Goal: Task Accomplishment & Management: Use online tool/utility

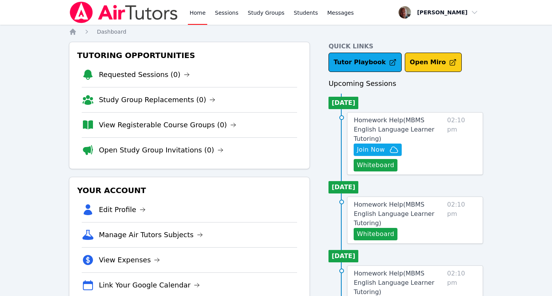
click at [425, 62] on button "Open Miro" at bounding box center [433, 62] width 57 height 19
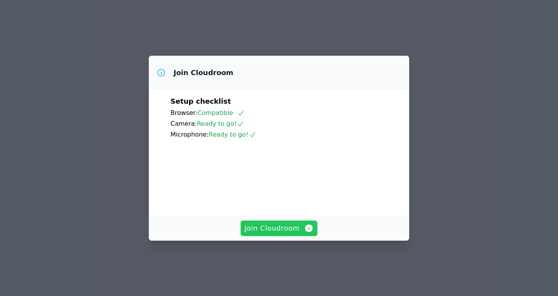
click at [279, 234] on span "Join Cloudroom" at bounding box center [279, 228] width 69 height 11
click at [278, 234] on span "Join Cloudroom" at bounding box center [279, 228] width 69 height 11
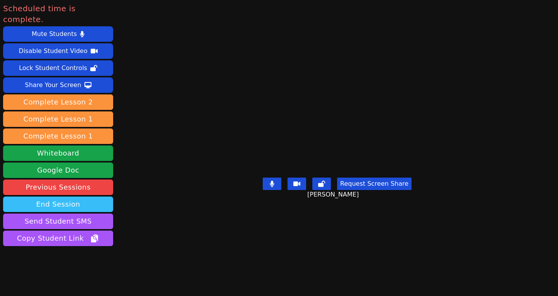
click at [65, 197] on button "End Session" at bounding box center [58, 205] width 110 height 16
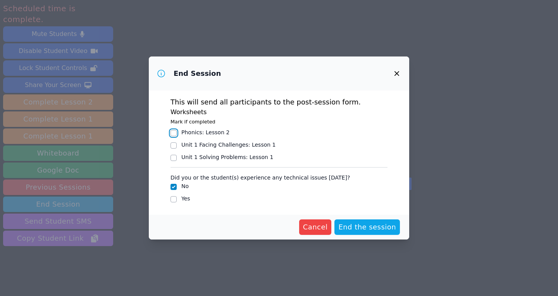
click at [174, 133] on input "Phonics : Lesson 2" at bounding box center [174, 133] width 6 height 6
checkbox input "true"
click at [364, 224] on span "End the session" at bounding box center [367, 227] width 58 height 11
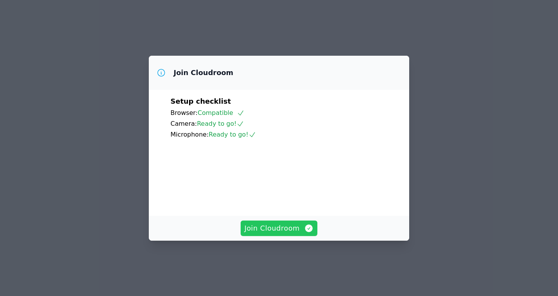
click at [280, 234] on span "Join Cloudroom" at bounding box center [279, 228] width 69 height 11
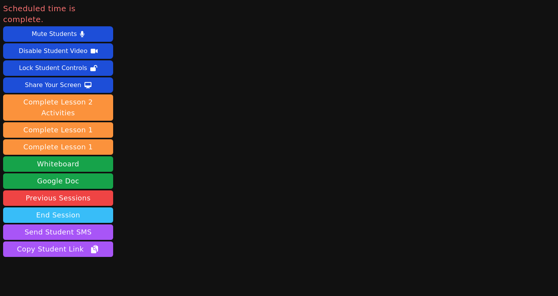
click at [59, 208] on button "End Session" at bounding box center [58, 216] width 110 height 16
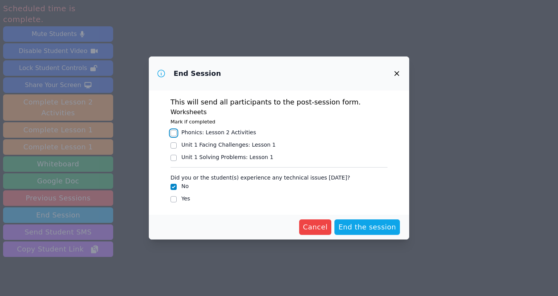
click at [176, 133] on input "Phonics : Lesson 2 Activities" at bounding box center [174, 133] width 6 height 6
checkbox input "true"
click at [366, 228] on span "End the session" at bounding box center [367, 227] width 58 height 11
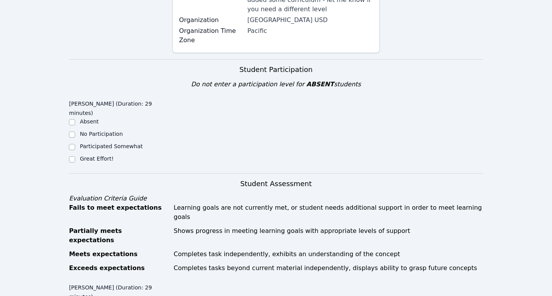
scroll to position [183, 0]
click at [73, 156] on input "Great Effort!" at bounding box center [72, 159] width 6 height 6
checkbox input "true"
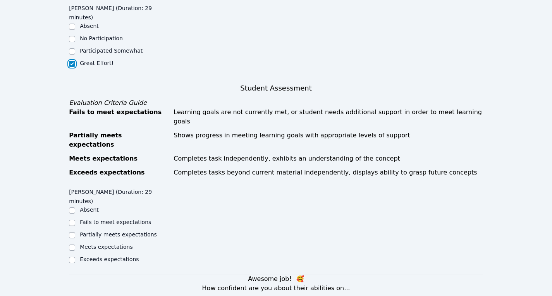
scroll to position [283, 0]
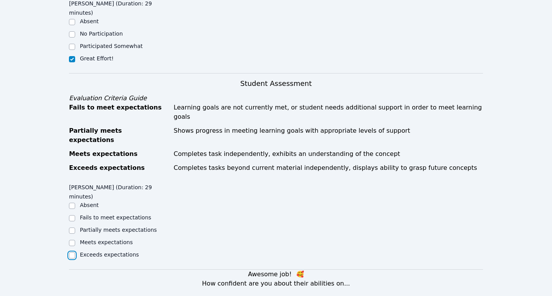
click at [72, 253] on input "Exceeds expectations" at bounding box center [72, 256] width 6 height 6
checkbox input "true"
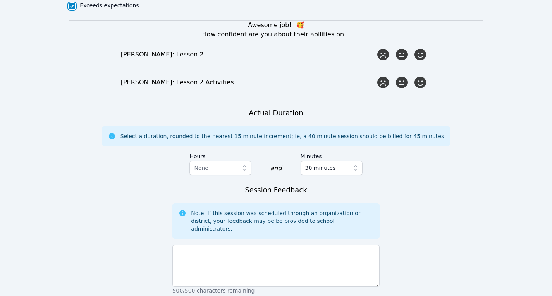
scroll to position [533, 0]
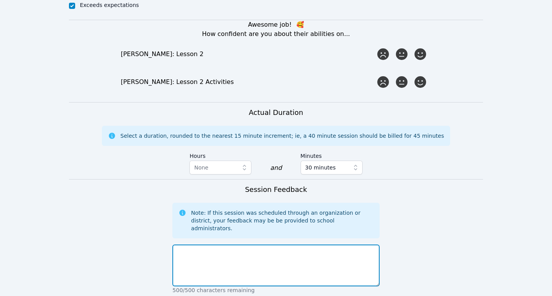
click at [279, 245] on textarea at bounding box center [275, 266] width 207 height 42
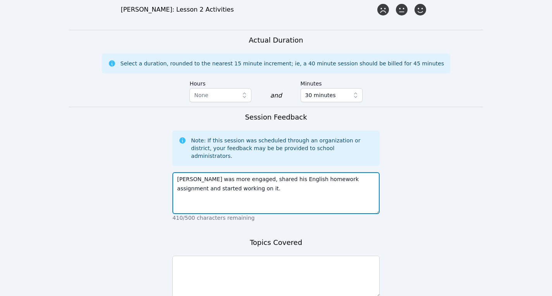
scroll to position [605, 0]
type textarea "Matvei was more engaged, shared his English homework assignment and started wor…"
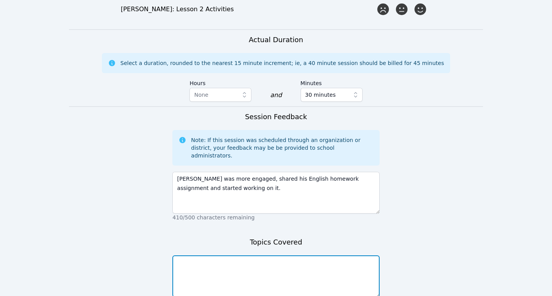
click at [275, 256] on textarea at bounding box center [275, 277] width 207 height 42
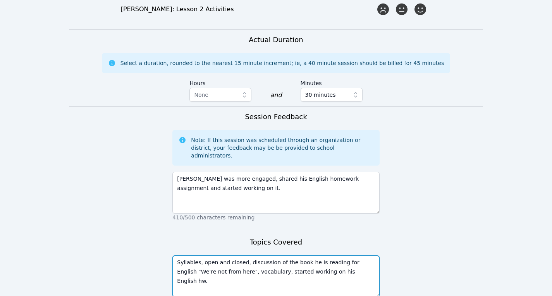
type textarea "Syllables, open and closed, discussion of the book he is reading for English "W…"
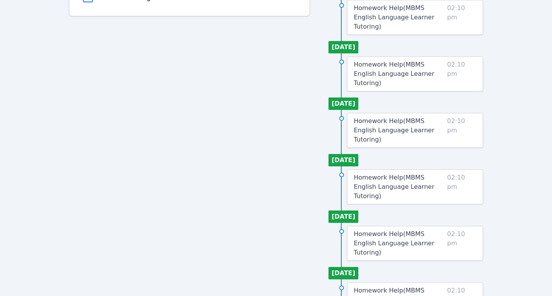
scroll to position [288, 0]
